Goal: Information Seeking & Learning: Learn about a topic

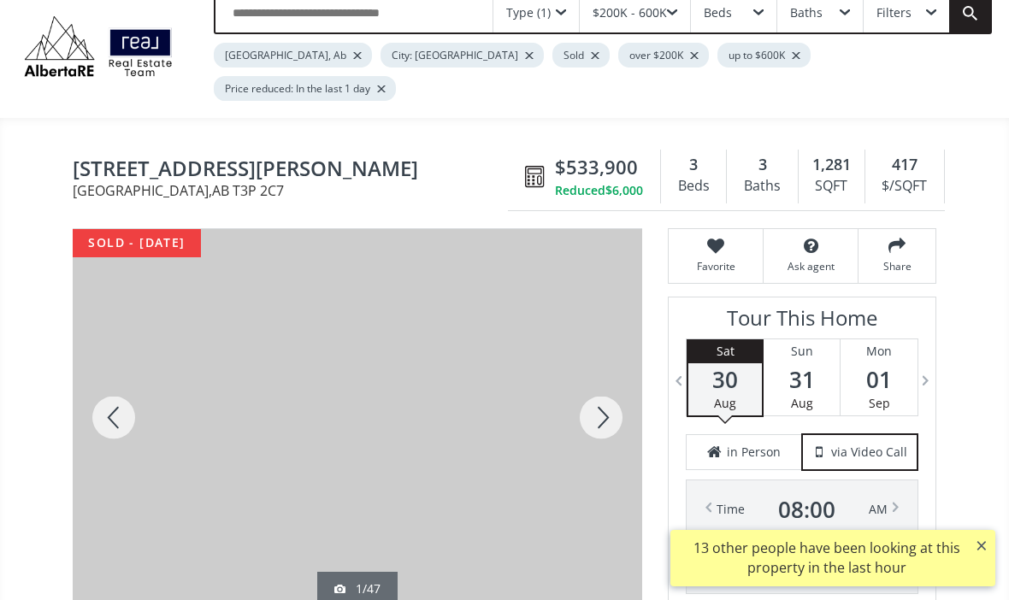
scroll to position [145, 0]
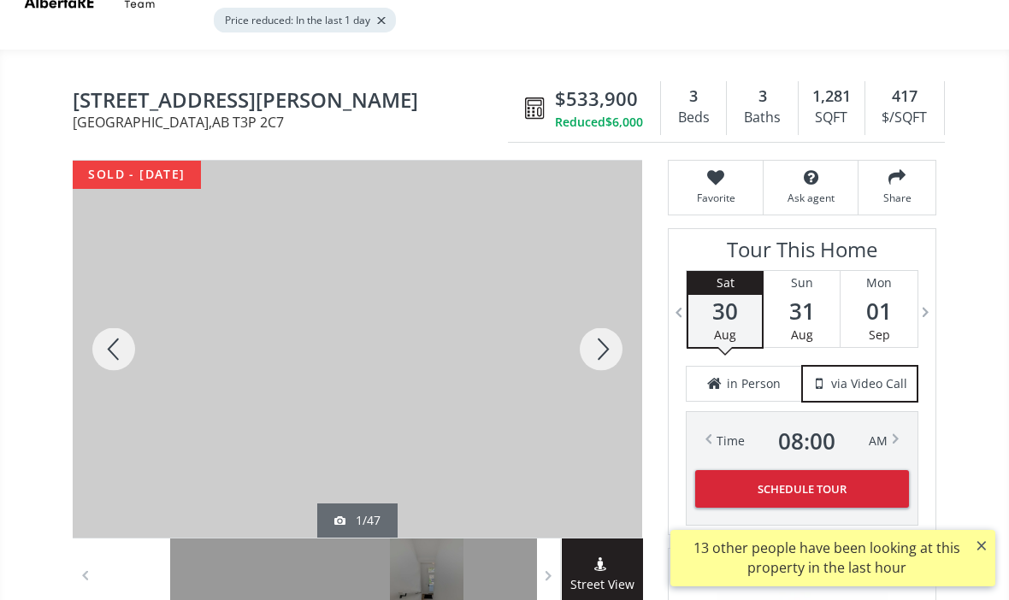
click at [467, 398] on div at bounding box center [354, 349] width 569 height 377
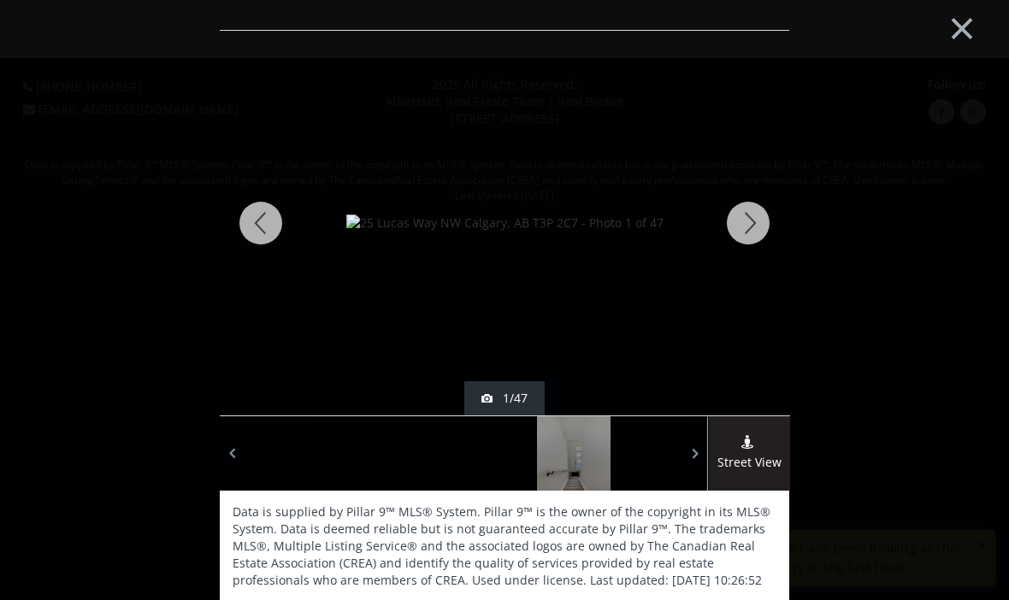
click at [663, 232] on img at bounding box center [504, 223] width 317 height 17
click at [756, 230] on div at bounding box center [748, 223] width 82 height 385
click at [745, 233] on div at bounding box center [748, 223] width 82 height 385
click at [742, 229] on div at bounding box center [748, 223] width 82 height 385
click at [747, 236] on div at bounding box center [748, 223] width 82 height 385
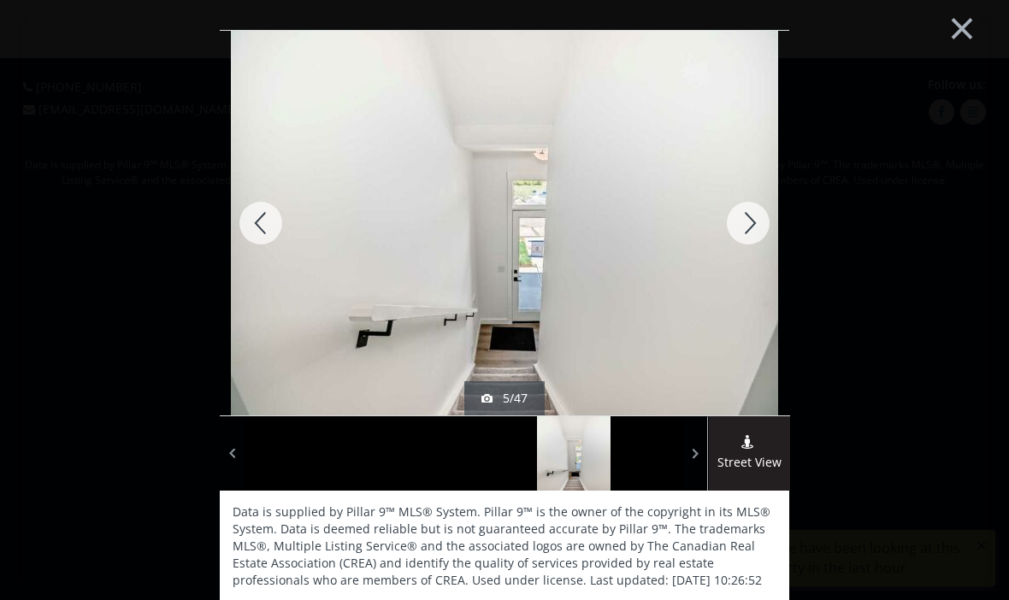
click at [746, 244] on div at bounding box center [748, 223] width 82 height 385
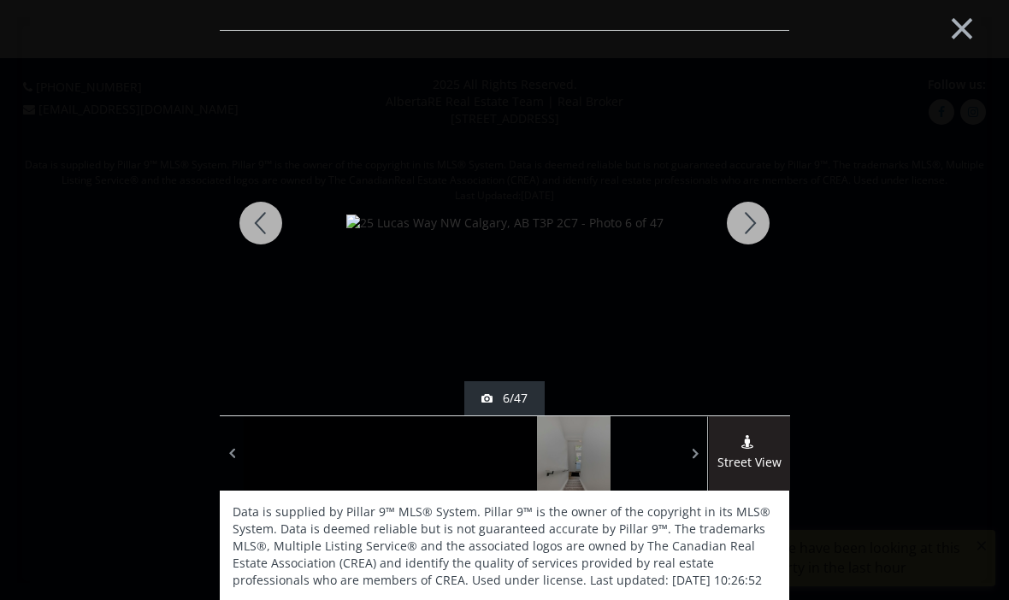
click at [745, 241] on div at bounding box center [748, 223] width 82 height 385
click at [748, 233] on div at bounding box center [748, 223] width 82 height 385
click at [740, 237] on div at bounding box center [748, 223] width 82 height 385
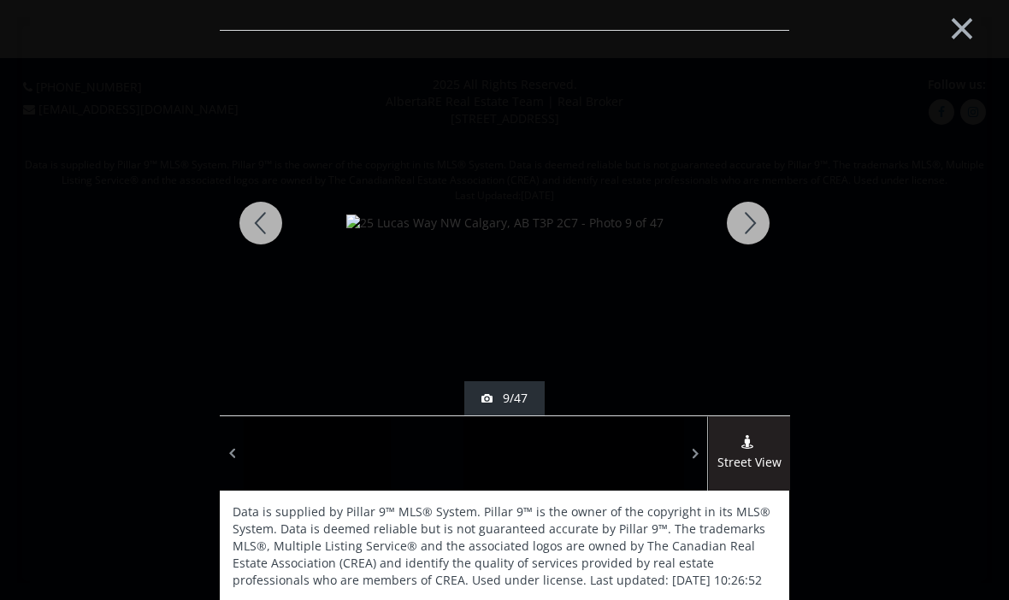
click at [749, 234] on div at bounding box center [748, 223] width 82 height 385
click at [751, 241] on div at bounding box center [748, 223] width 82 height 385
click at [750, 235] on div at bounding box center [748, 223] width 82 height 385
click at [749, 235] on div at bounding box center [748, 223] width 82 height 385
click at [754, 236] on div at bounding box center [748, 223] width 82 height 385
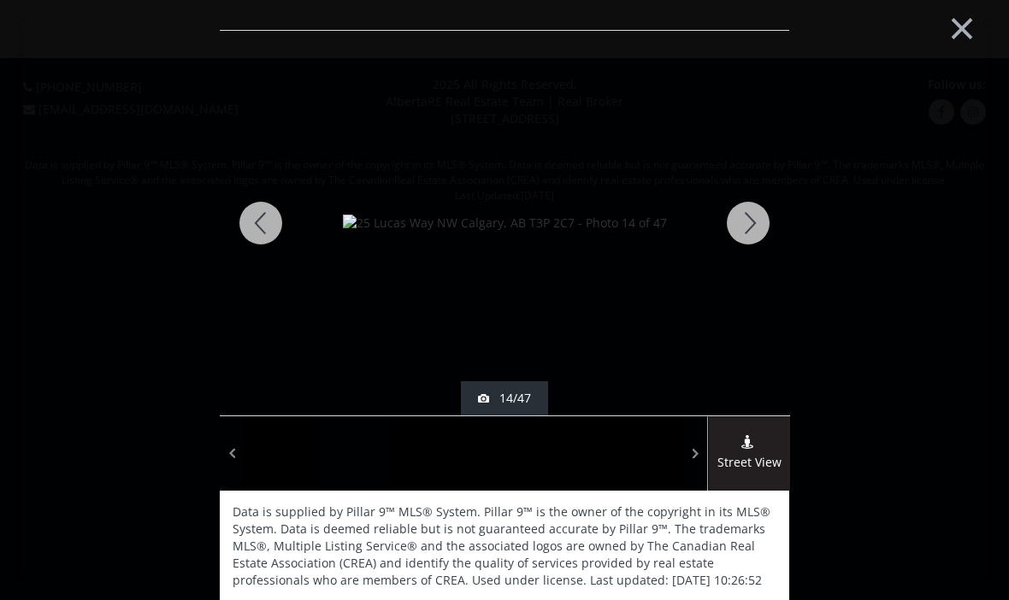
click at [763, 226] on div at bounding box center [748, 223] width 82 height 385
click at [764, 222] on div at bounding box center [748, 223] width 82 height 385
click at [752, 233] on div at bounding box center [748, 223] width 82 height 385
click at [767, 231] on div at bounding box center [748, 223] width 82 height 385
click at [762, 231] on div at bounding box center [748, 223] width 82 height 385
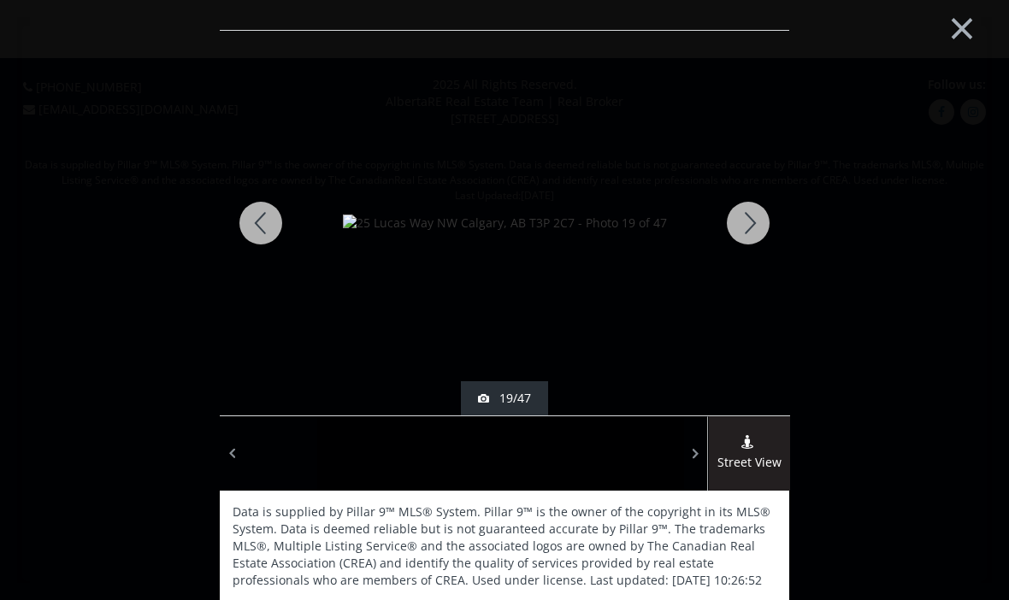
click at [761, 231] on div at bounding box center [748, 223] width 82 height 385
click at [754, 227] on div at bounding box center [748, 223] width 82 height 385
click at [756, 227] on div at bounding box center [748, 223] width 82 height 385
click at [764, 228] on div at bounding box center [748, 223] width 82 height 385
click at [763, 233] on div at bounding box center [748, 223] width 82 height 385
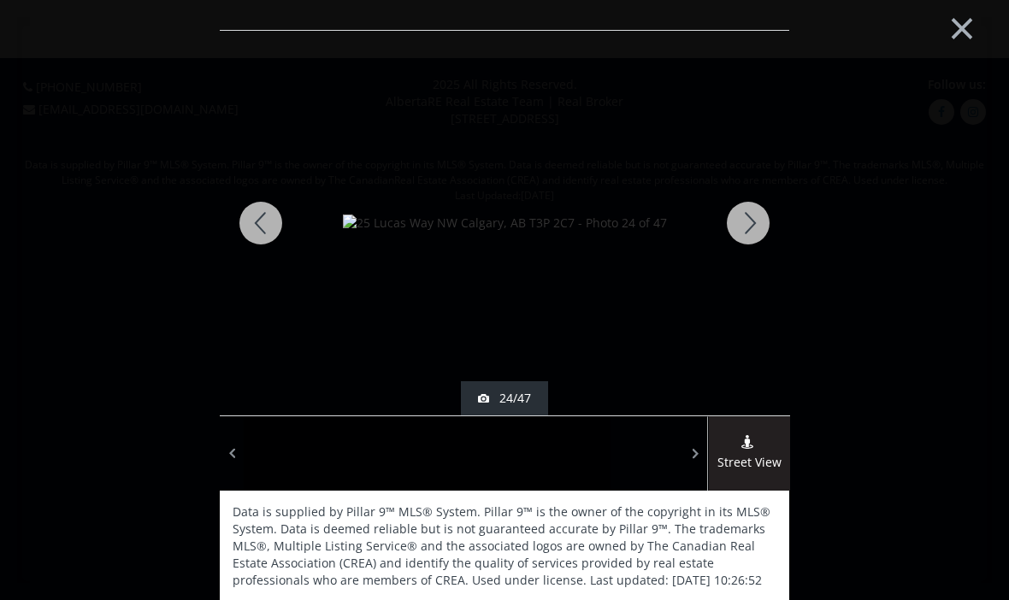
click at [757, 233] on div at bounding box center [748, 223] width 82 height 385
click at [761, 231] on div at bounding box center [748, 223] width 82 height 385
click at [763, 234] on div at bounding box center [748, 223] width 82 height 385
click at [763, 230] on div at bounding box center [748, 223] width 82 height 385
click at [764, 235] on div at bounding box center [748, 223] width 82 height 385
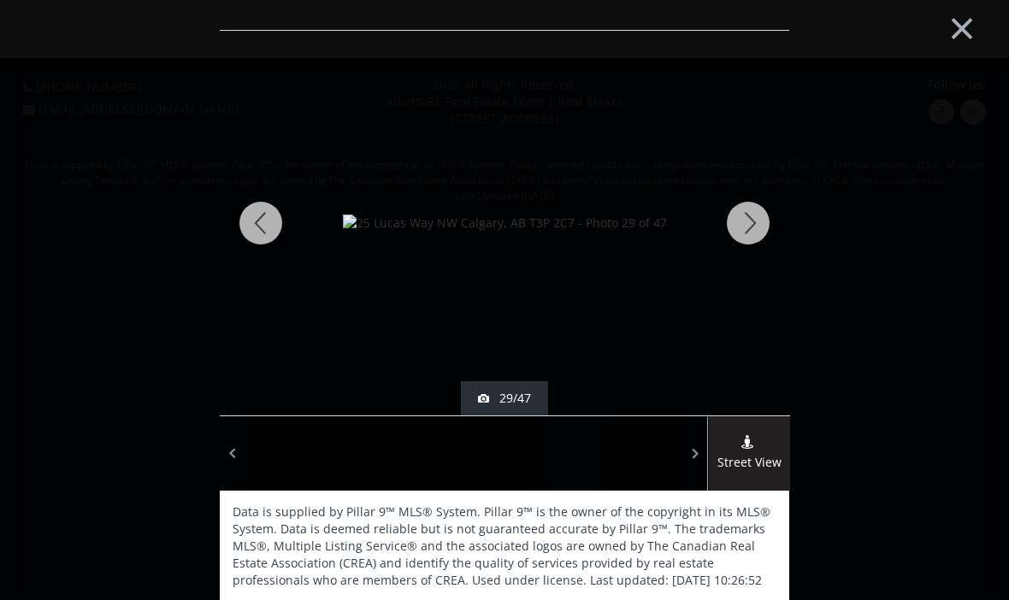
click at [766, 235] on div at bounding box center [748, 223] width 82 height 385
click at [761, 235] on div at bounding box center [748, 223] width 82 height 385
click at [761, 236] on div at bounding box center [748, 223] width 82 height 385
click at [763, 236] on div at bounding box center [748, 223] width 82 height 385
click at [762, 239] on div at bounding box center [748, 223] width 82 height 385
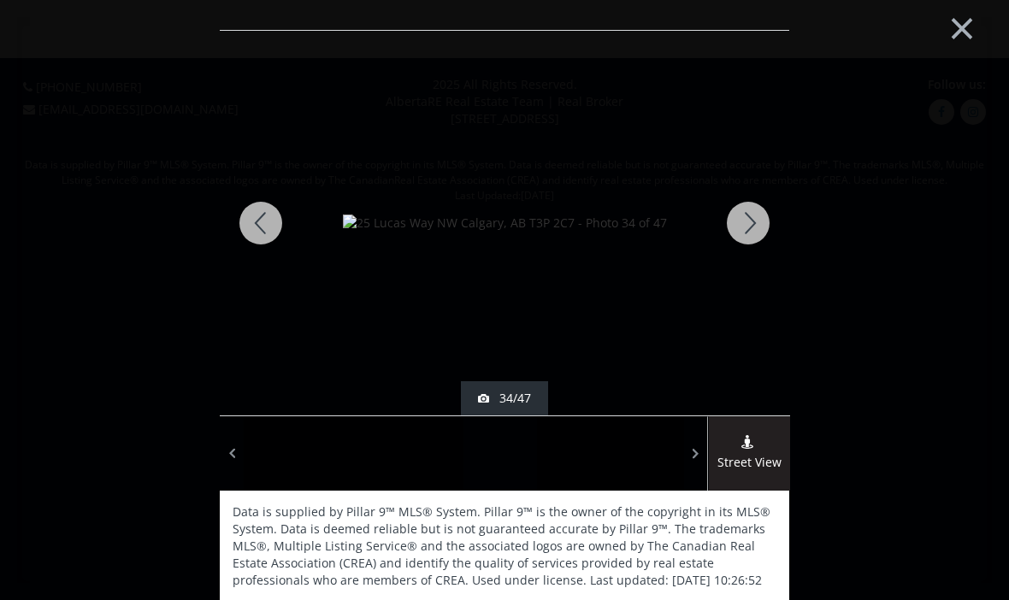
click at [765, 236] on div at bounding box center [748, 223] width 82 height 385
click at [763, 239] on div at bounding box center [748, 223] width 82 height 385
click at [763, 238] on div at bounding box center [748, 223] width 82 height 385
click at [962, 29] on button "×" at bounding box center [962, 26] width 94 height 70
